Goal: Task Accomplishment & Management: Complete application form

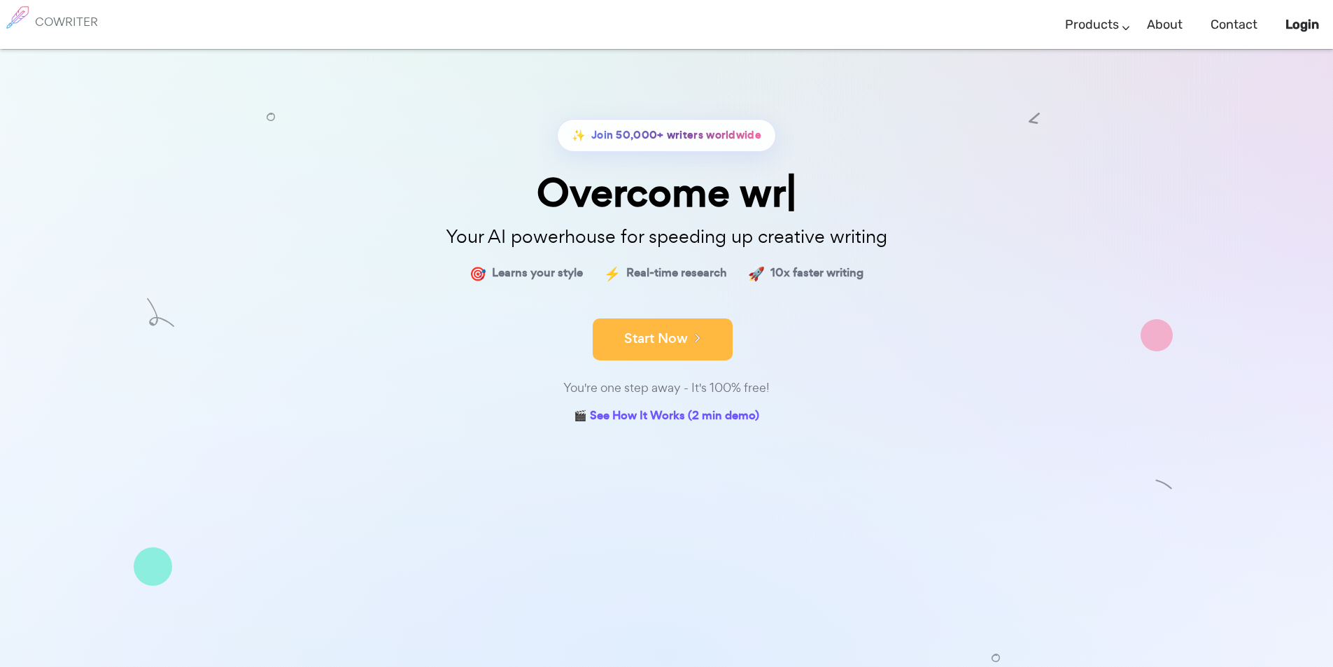
click at [640, 351] on button "Start Now" at bounding box center [663, 339] width 140 height 42
